Goal: Task Accomplishment & Management: Manage account settings

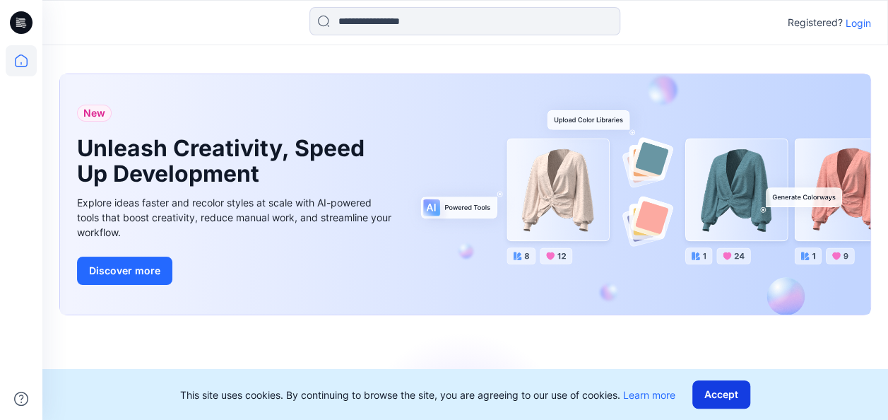
click at [729, 385] on button "Accept" at bounding box center [722, 394] width 58 height 28
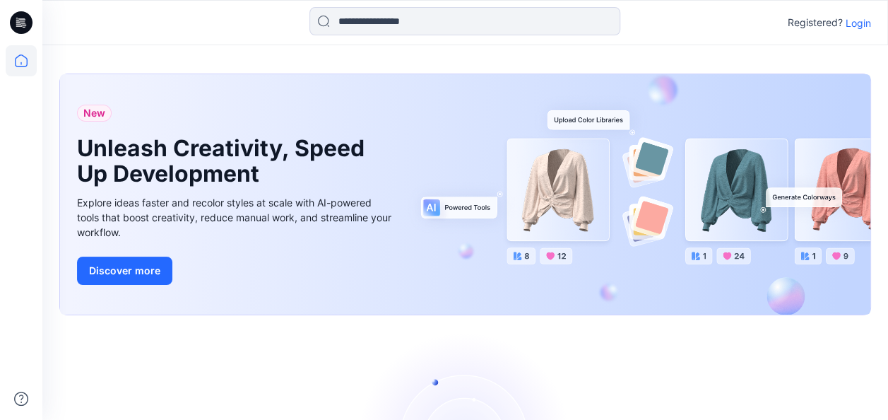
click at [858, 25] on p "Login" at bounding box center [858, 23] width 25 height 15
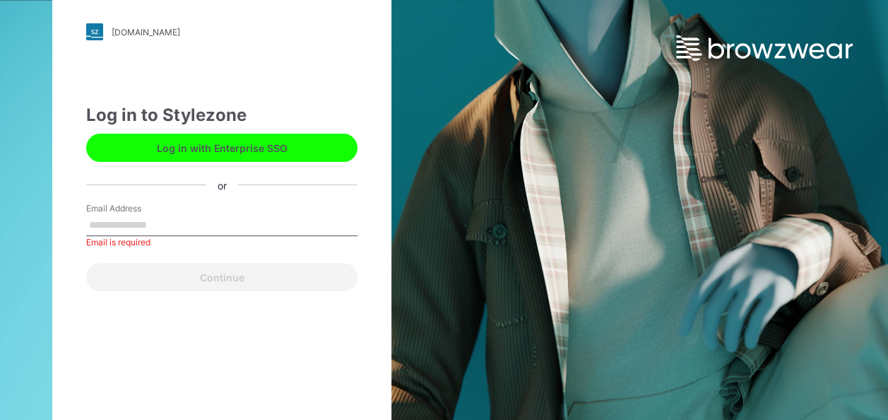
click at [137, 218] on input "Email Address" at bounding box center [221, 225] width 271 height 21
type input "*"
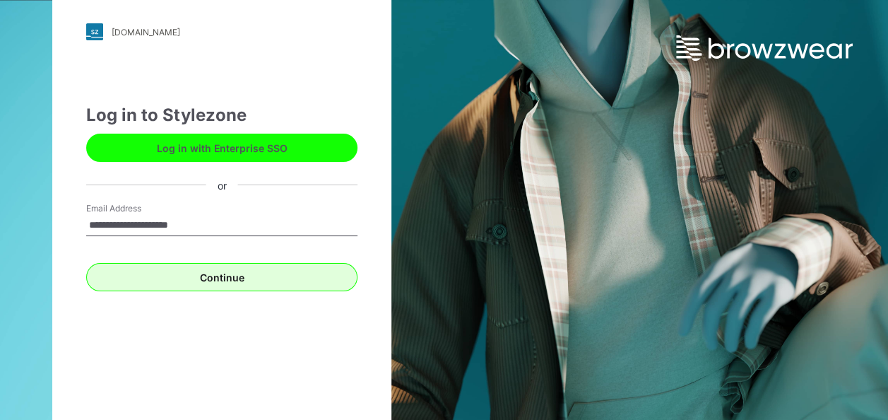
type input "**********"
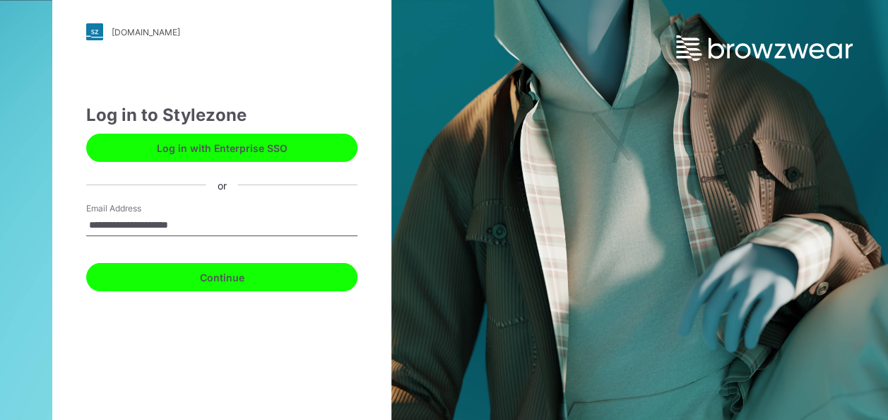
click at [229, 273] on button "Continue" at bounding box center [221, 277] width 271 height 28
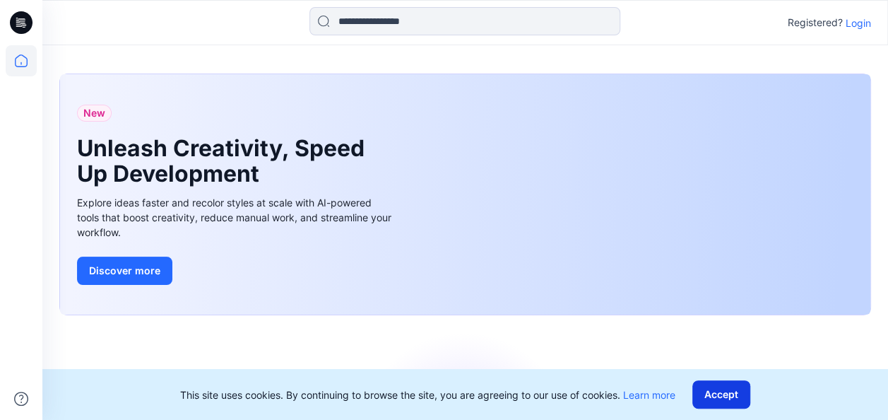
click at [434, 391] on button "Accept" at bounding box center [722, 394] width 58 height 28
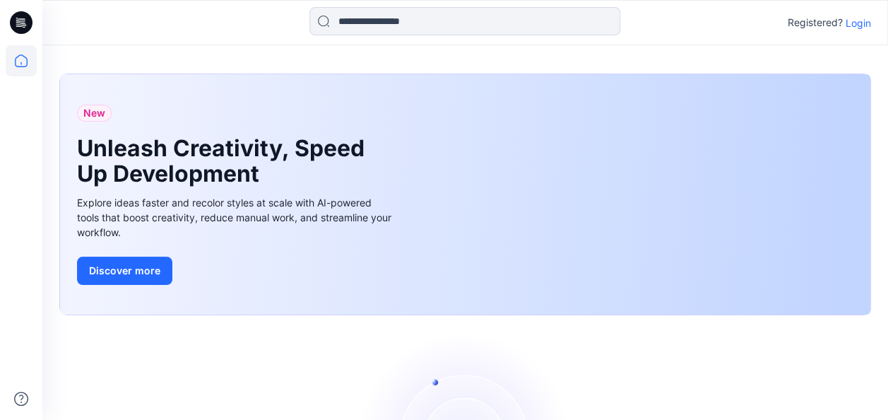
click at [434, 21] on p "Login" at bounding box center [858, 23] width 25 height 15
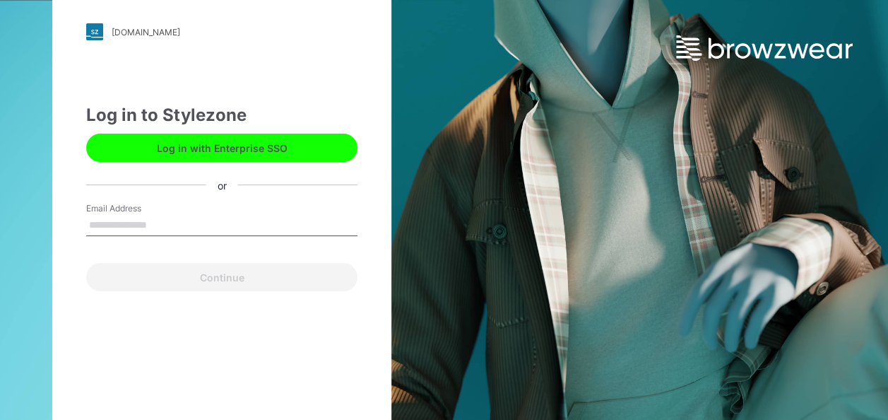
click at [126, 225] on input "Email Address" at bounding box center [221, 225] width 271 height 21
type input "**********"
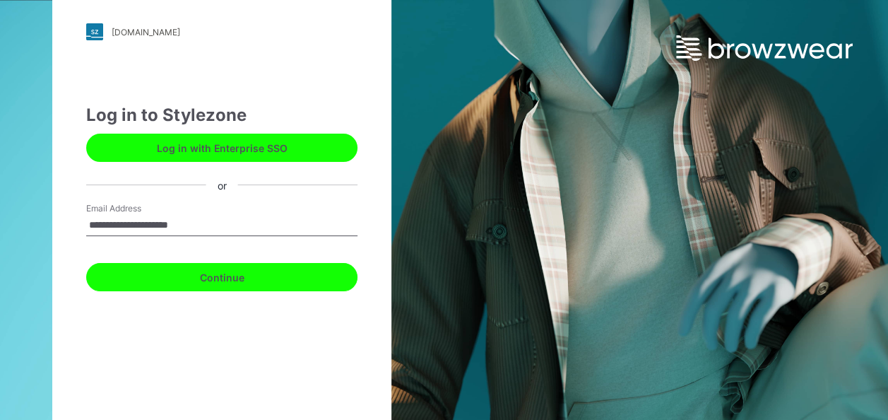
click at [233, 274] on button "Continue" at bounding box center [221, 277] width 271 height 28
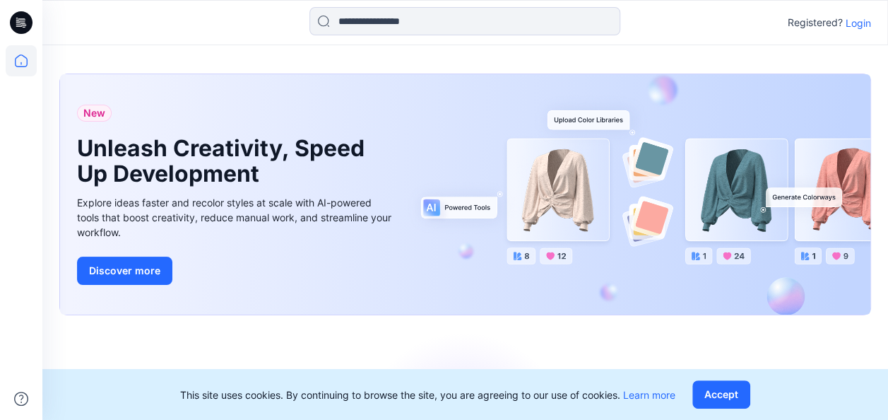
scroll to position [183, 0]
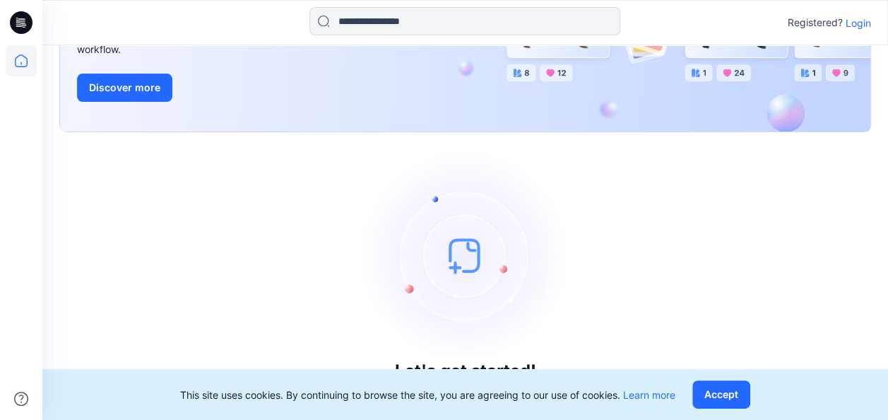
click at [706, 395] on button "Accept" at bounding box center [722, 394] width 58 height 28
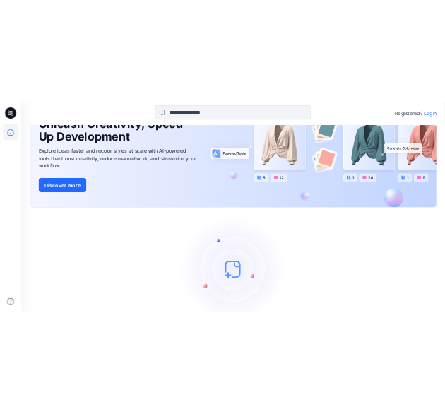
scroll to position [0, 0]
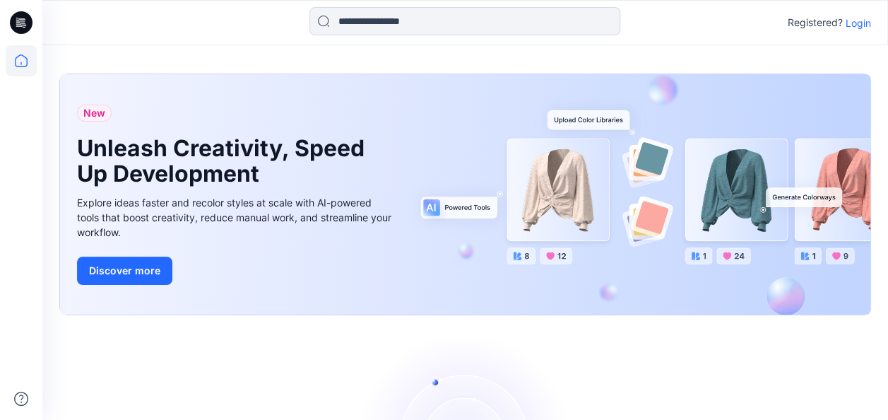
click at [863, 26] on p "Login" at bounding box center [858, 23] width 25 height 15
